Goal: Complete application form

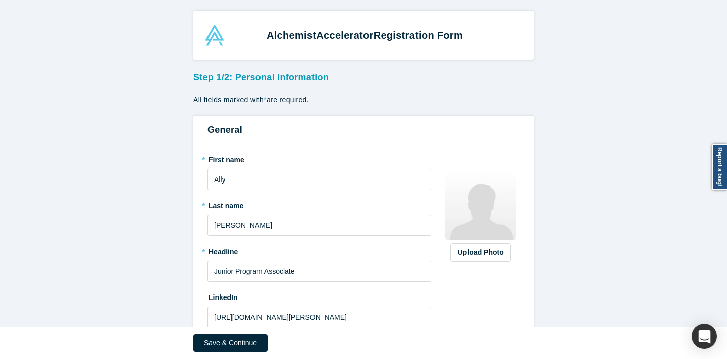
scroll to position [148, 0]
